Goal: Information Seeking & Learning: Learn about a topic

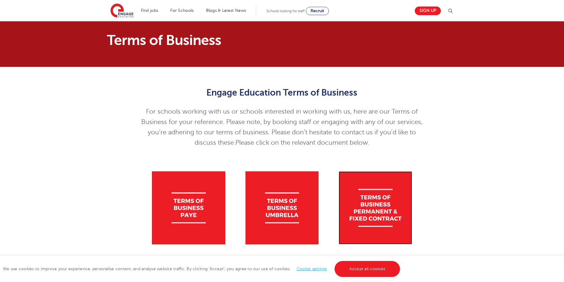
click at [374, 216] on img at bounding box center [375, 208] width 73 height 73
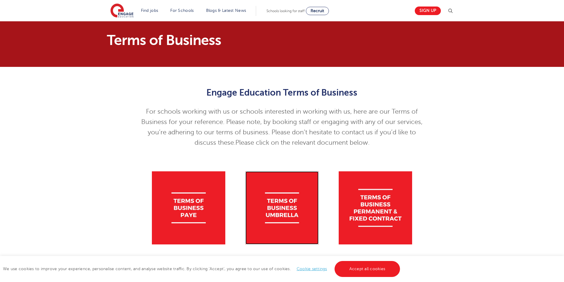
click at [283, 215] on img at bounding box center [282, 208] width 73 height 73
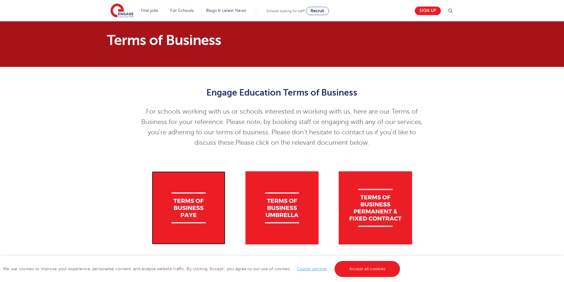
click at [179, 223] on img at bounding box center [188, 208] width 73 height 73
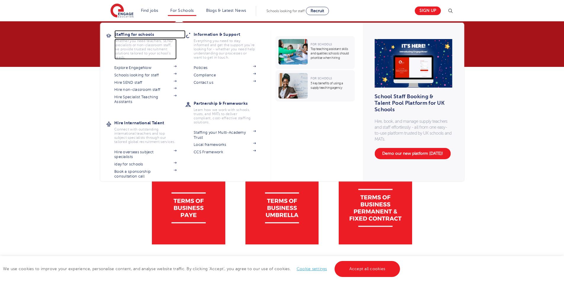
click at [143, 35] on h3 "Staffing for schools" at bounding box center [149, 34] width 71 height 8
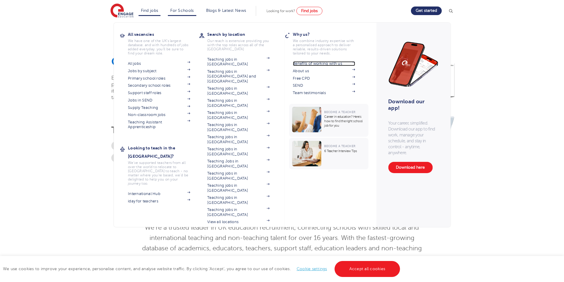
click at [319, 64] on link "Benefits of working with us" at bounding box center [324, 63] width 62 height 5
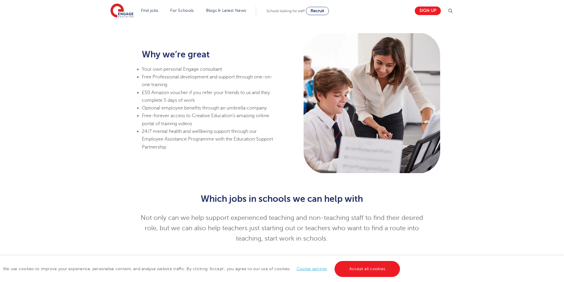
scroll to position [444, 0]
